Goal: Find specific page/section

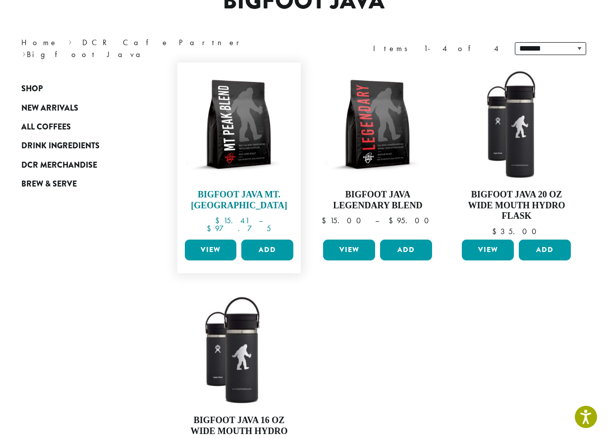
scroll to position [95, 0]
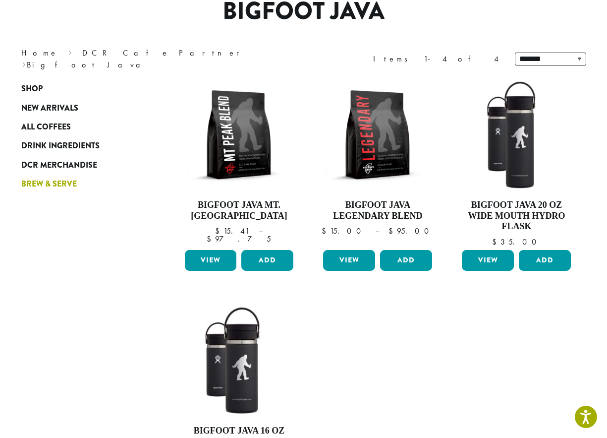
click at [46, 181] on span "Brew & Serve" at bounding box center [49, 184] width 56 height 12
